Goal: Information Seeking & Learning: Learn about a topic

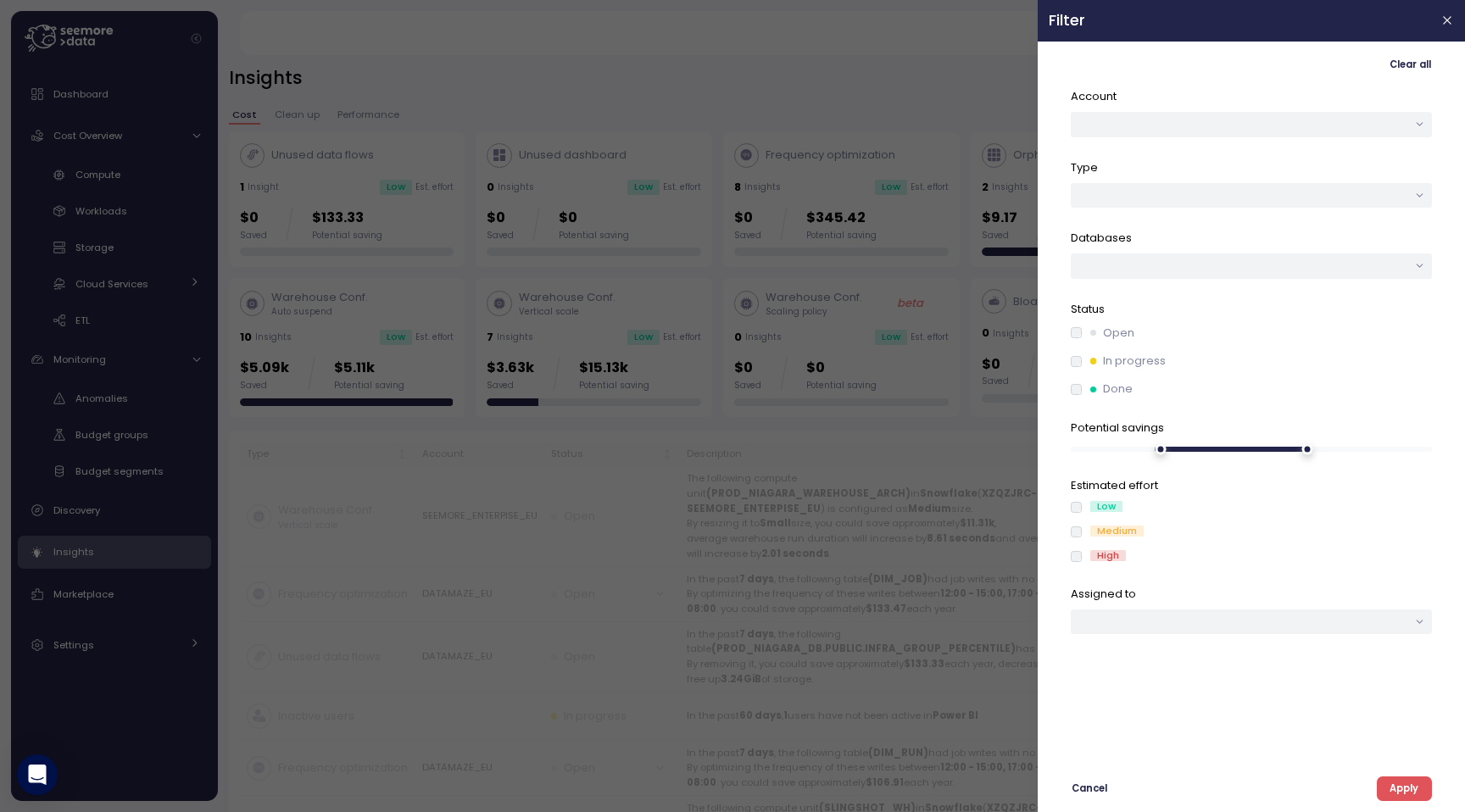
click at [449, 244] on div at bounding box center [732, 406] width 1465 height 812
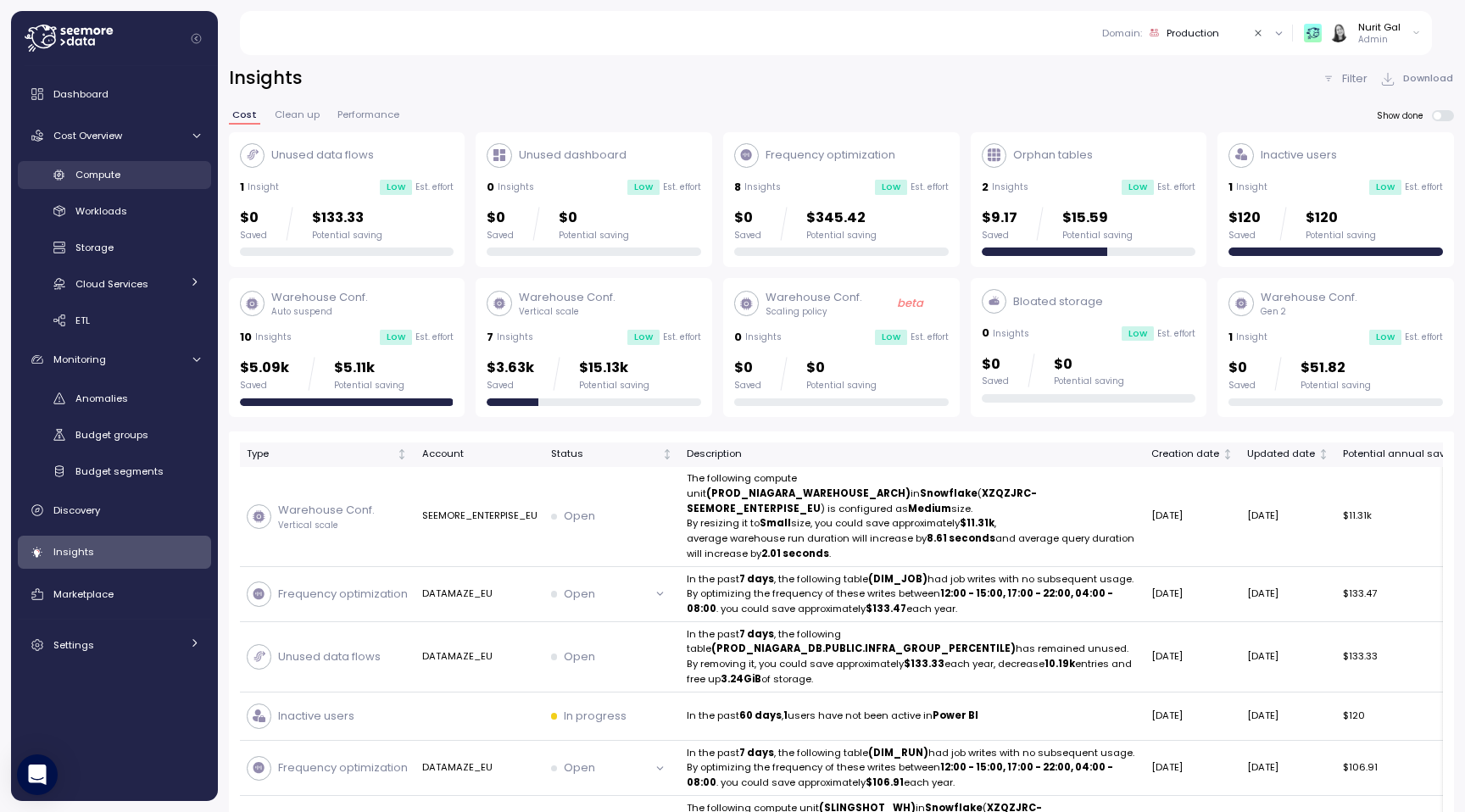
click at [106, 186] on link "Compute" at bounding box center [114, 175] width 194 height 28
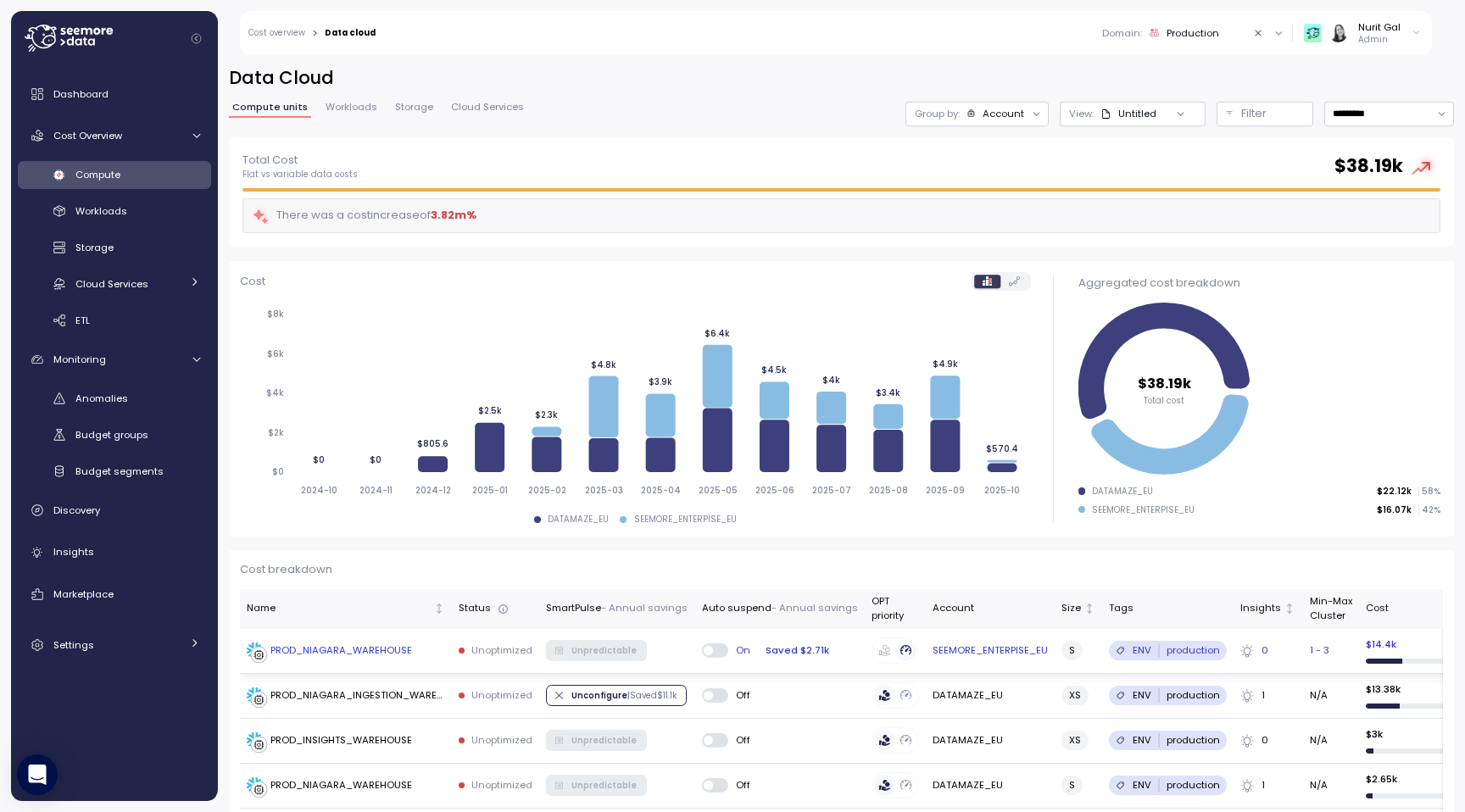
click at [309, 658] on div "PROD_NIAGARA_WAREHOUSE" at bounding box center [329, 650] width 165 height 17
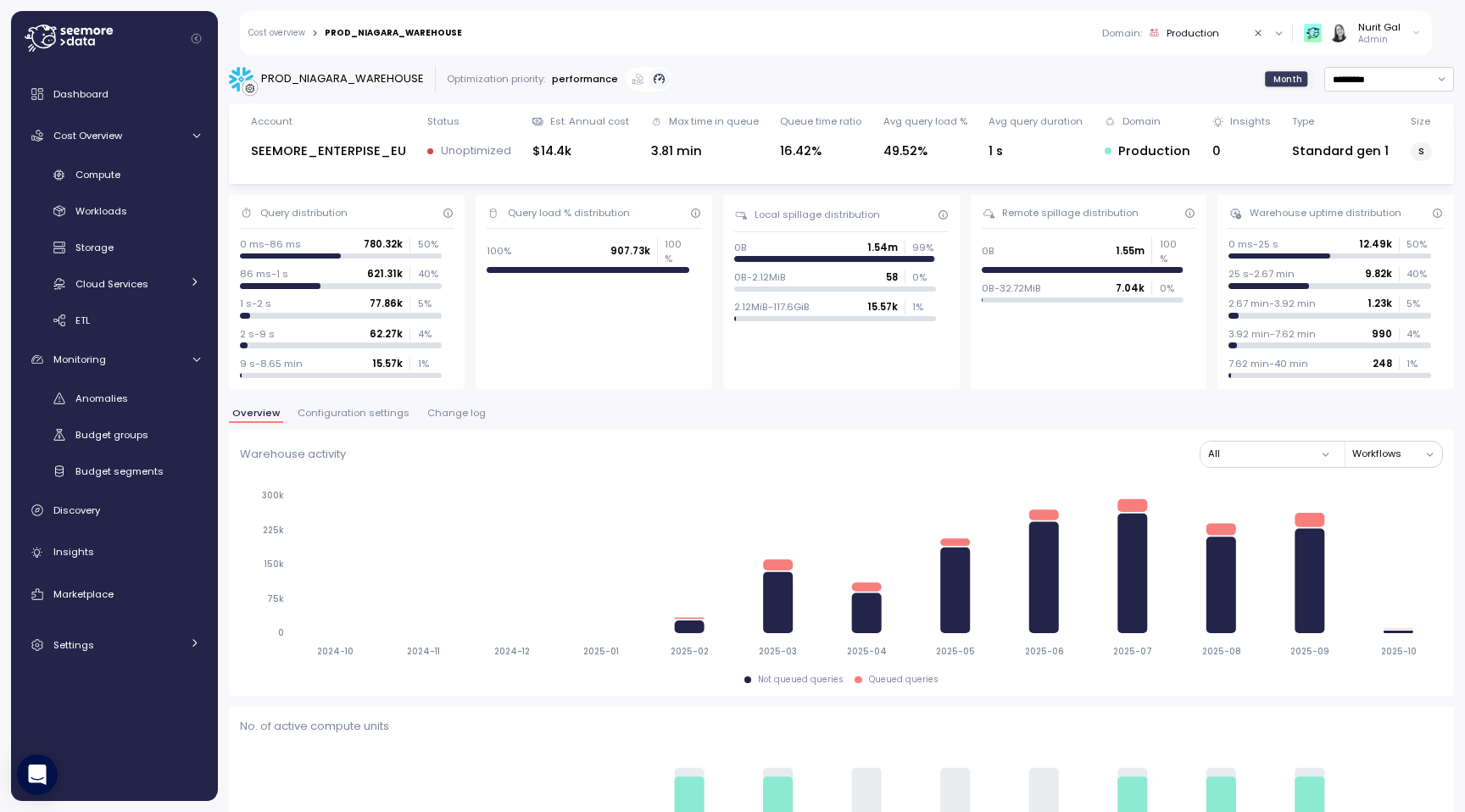
click at [387, 409] on span "Configuration settings" at bounding box center [353, 413] width 112 height 9
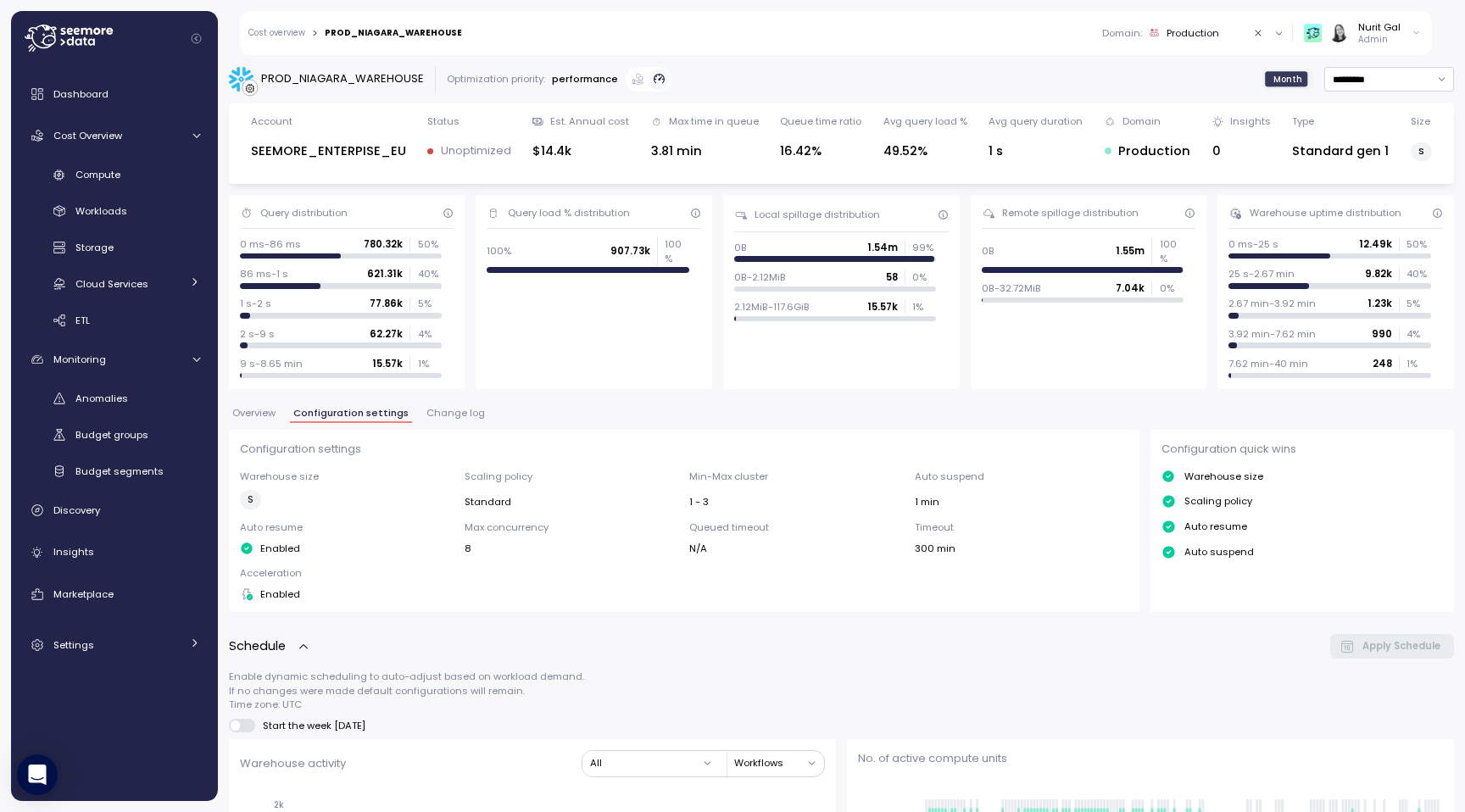
click at [1273, 80] on span "Month" at bounding box center [1287, 79] width 29 height 13
click at [1261, 80] on div "PROD_NIAGARA_WAREHOUSE Optimization priority: performance Month *********" at bounding box center [841, 79] width 1226 height 26
